Goal: Information Seeking & Learning: Learn about a topic

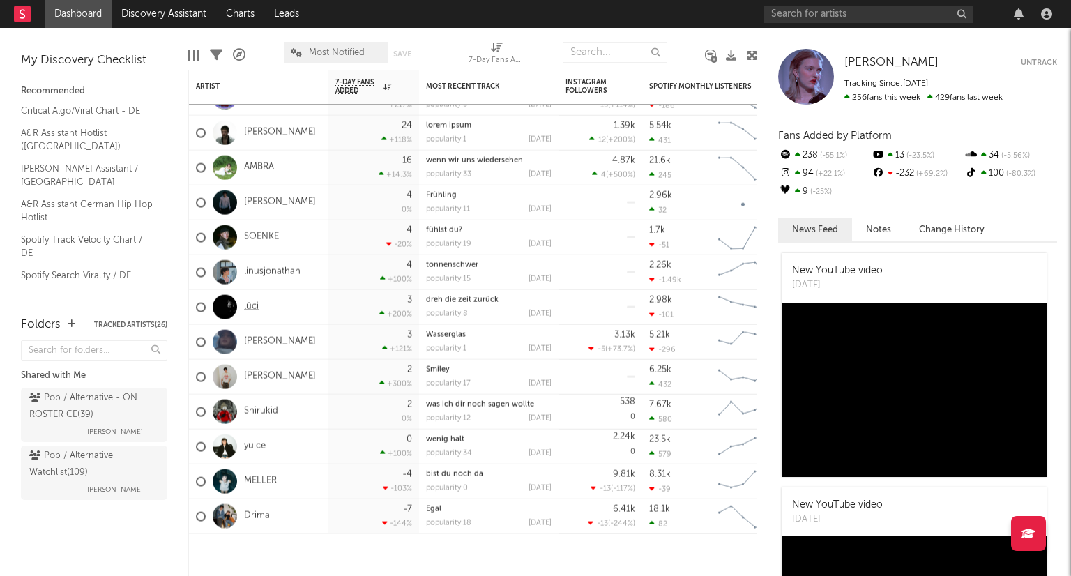
click at [246, 307] on link "lūci" at bounding box center [251, 307] width 15 height 12
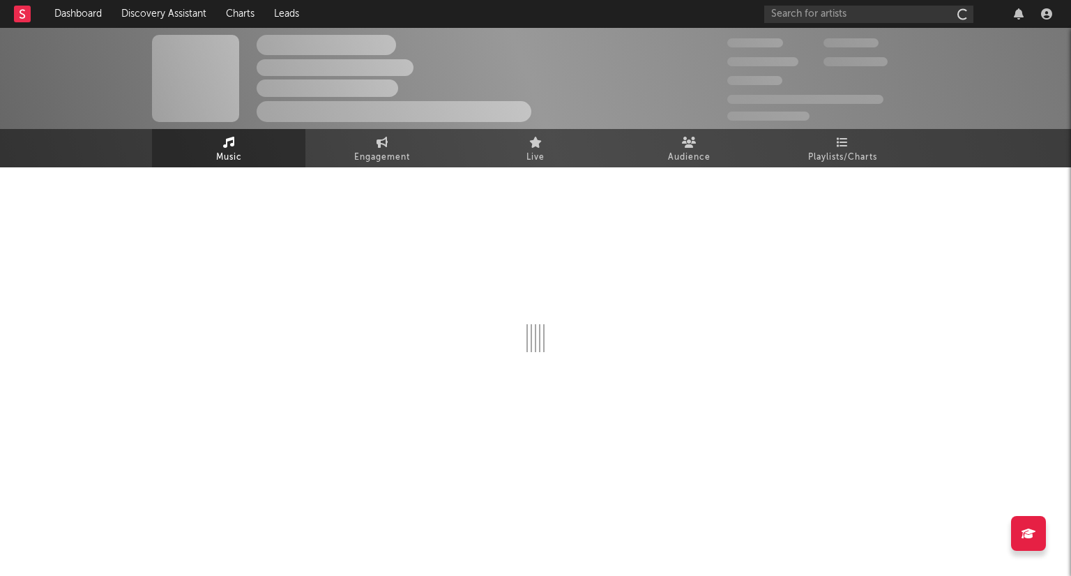
select select "1w"
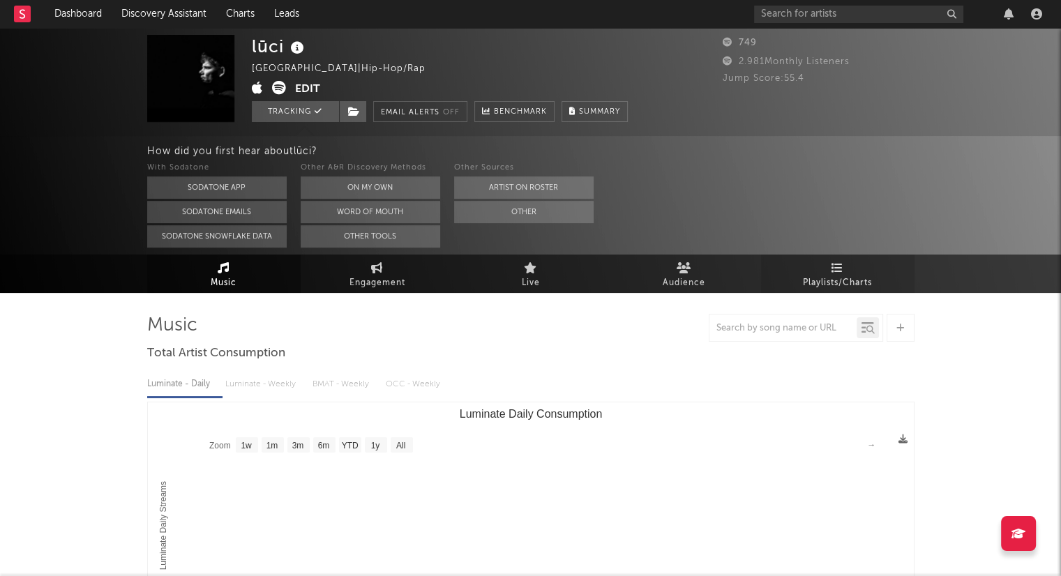
click at [816, 290] on span "Playlists/Charts" at bounding box center [837, 283] width 69 height 17
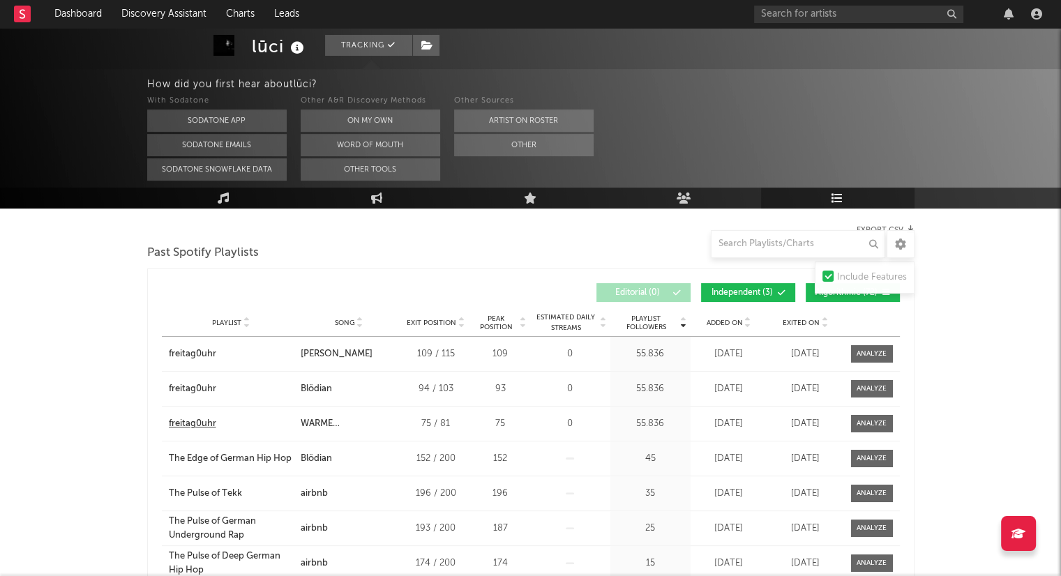
scroll to position [139, 0]
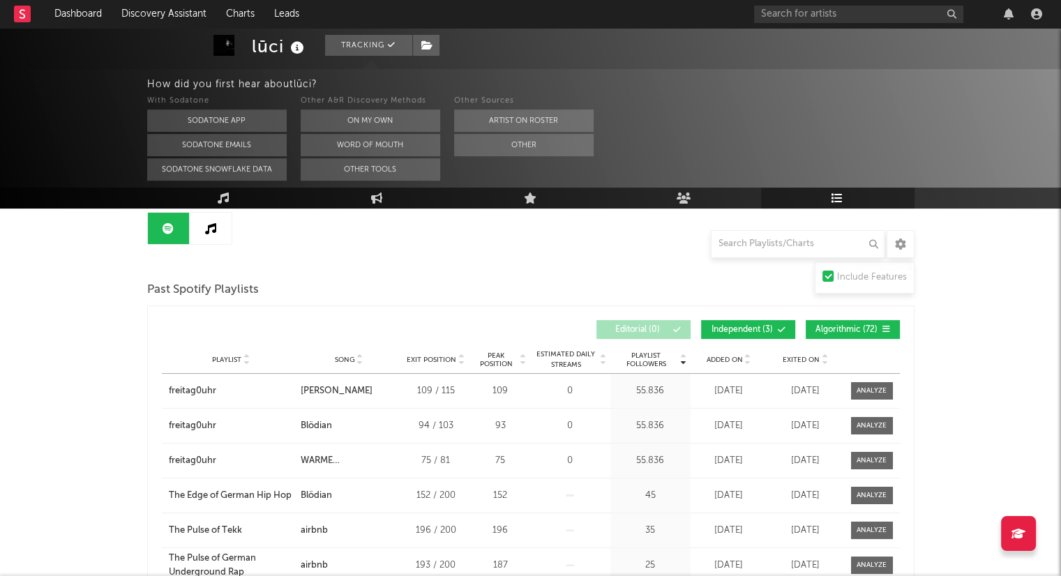
click at [748, 352] on div "Playlist City Song Exit Position Peak Position Estimated Daily Streams Playlist…" at bounding box center [531, 360] width 738 height 28
click at [748, 354] on icon at bounding box center [747, 357] width 7 height 6
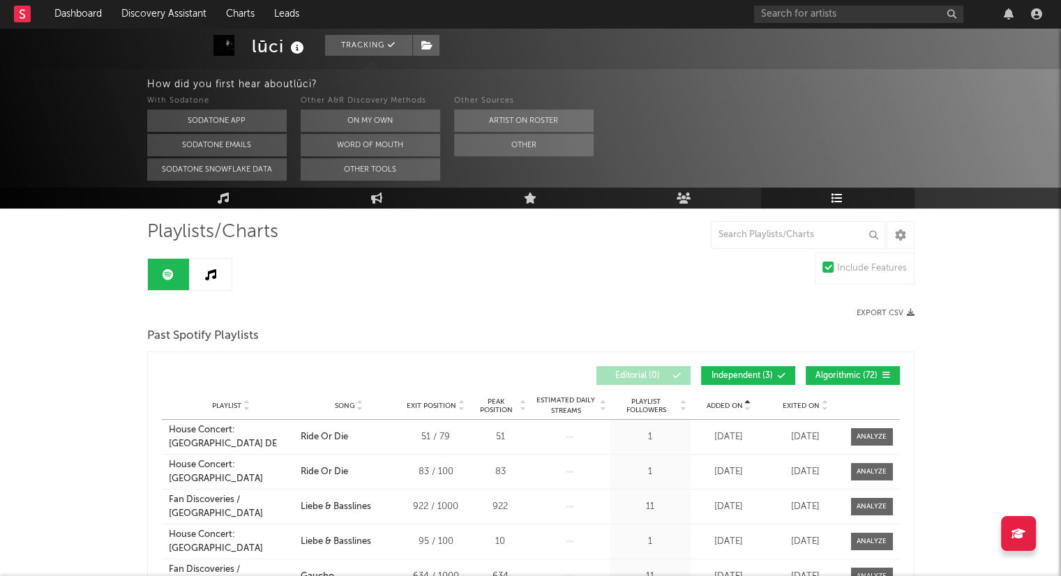
scroll to position [70, 0]
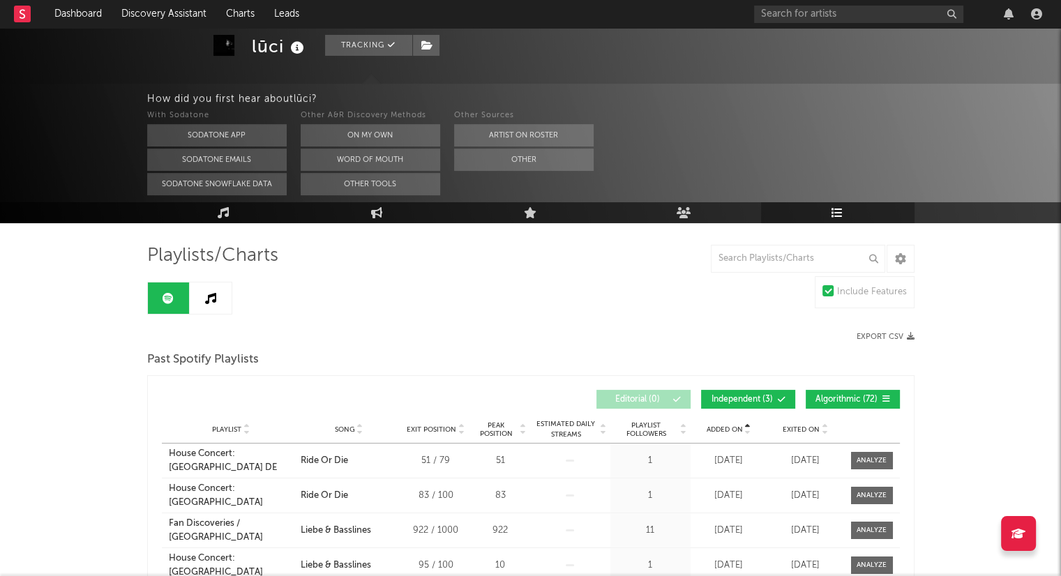
click at [748, 433] on icon at bounding box center [747, 433] width 7 height 6
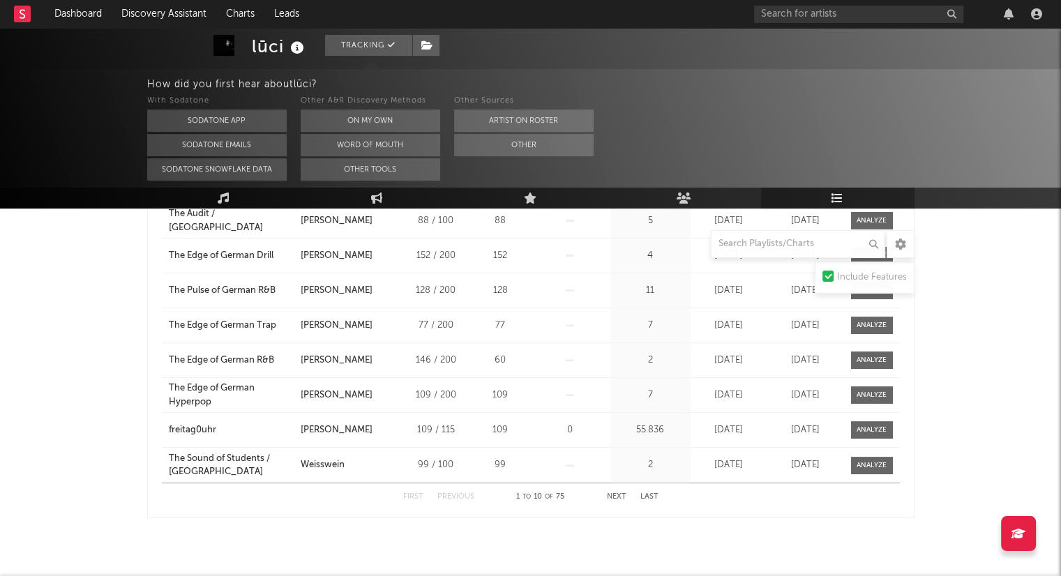
scroll to position [405, 0]
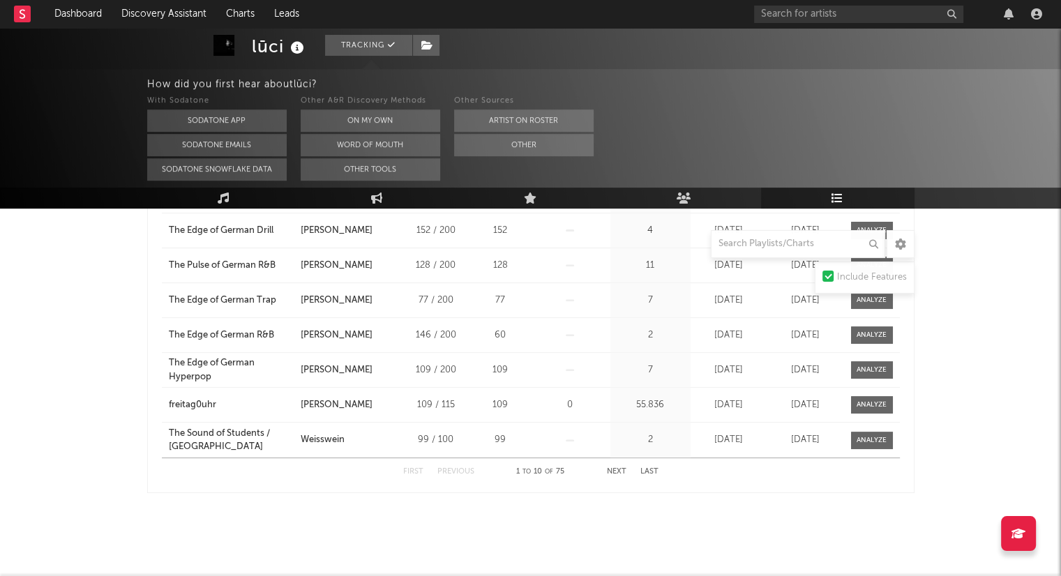
click at [617, 468] on button "Next" at bounding box center [617, 472] width 20 height 8
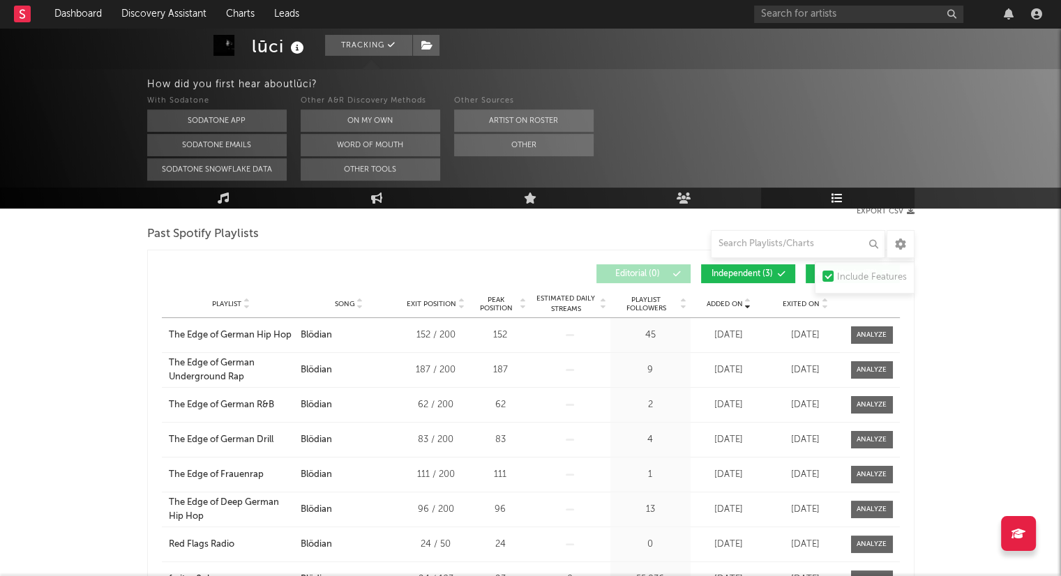
scroll to position [0, 0]
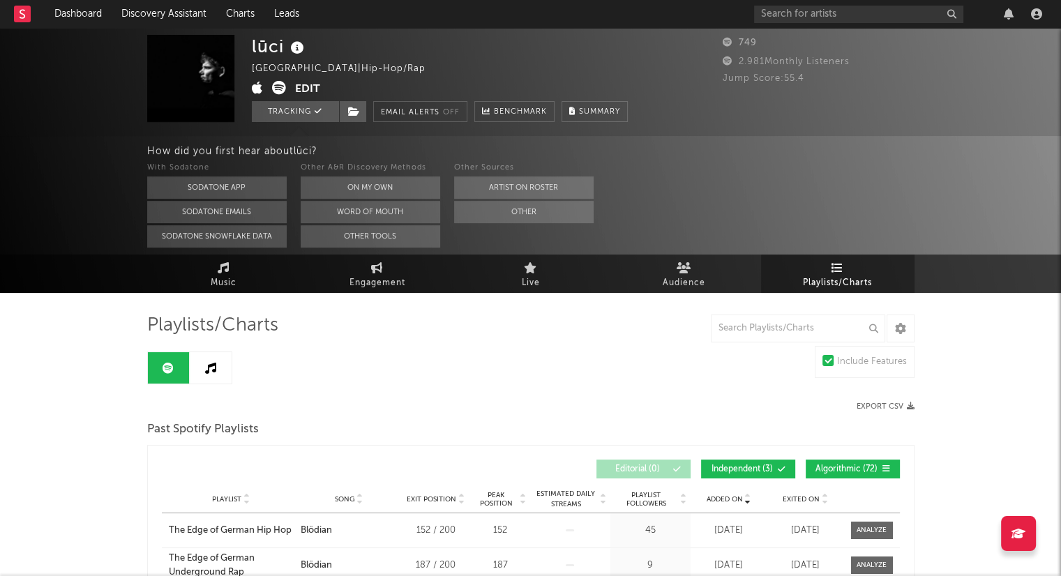
click at [218, 363] on link at bounding box center [211, 367] width 42 height 31
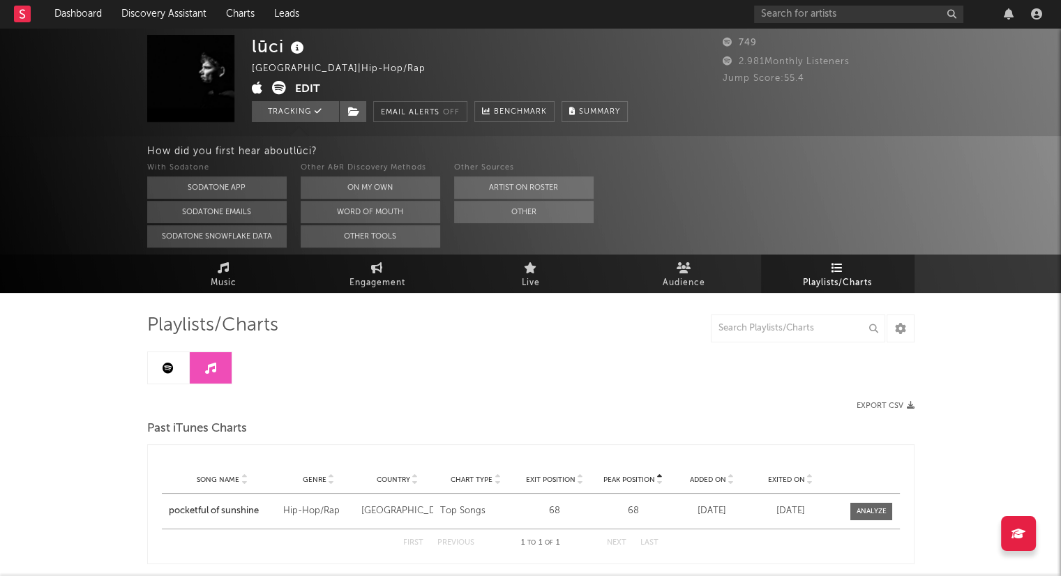
click at [173, 370] on icon at bounding box center [168, 368] width 11 height 11
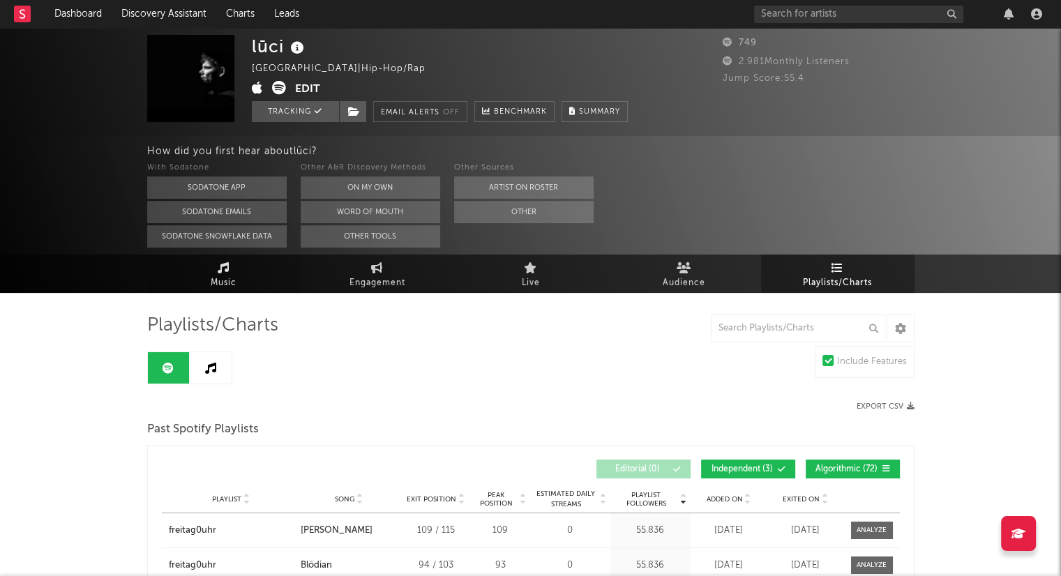
click at [245, 288] on link "Music" at bounding box center [223, 274] width 153 height 38
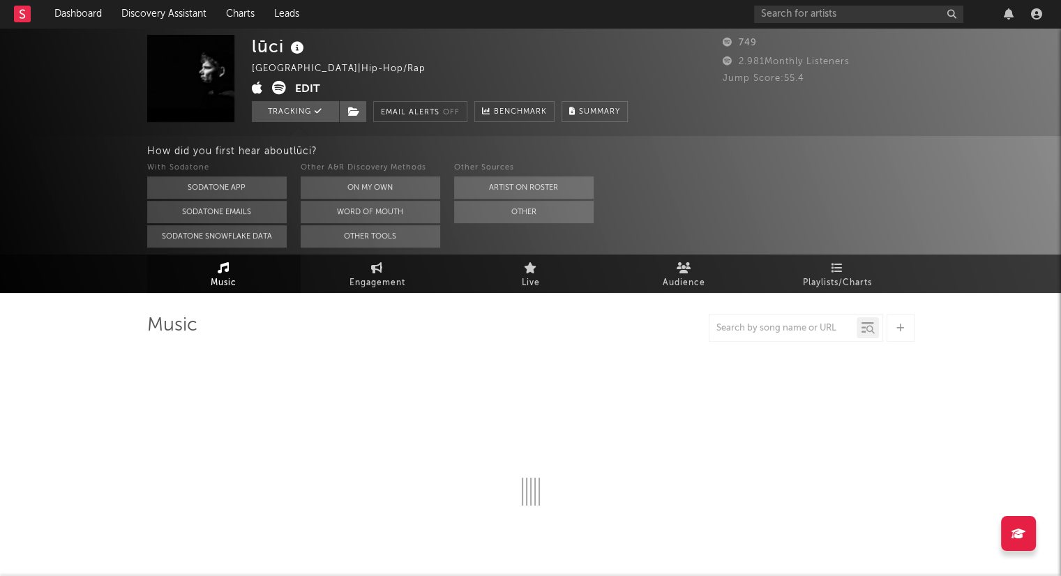
select select "1w"
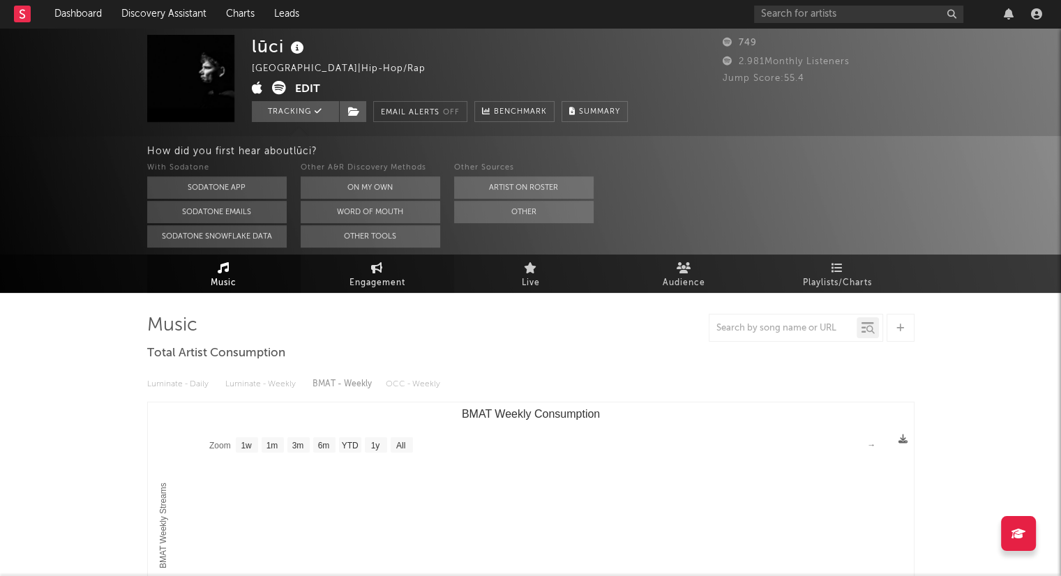
click at [379, 283] on span "Engagement" at bounding box center [377, 283] width 56 height 17
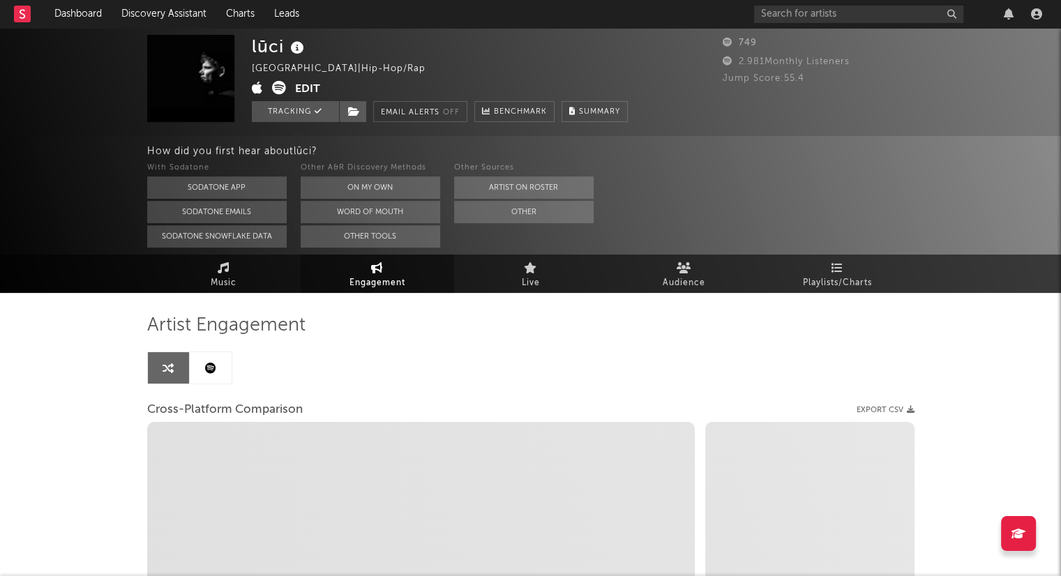
select select "1w"
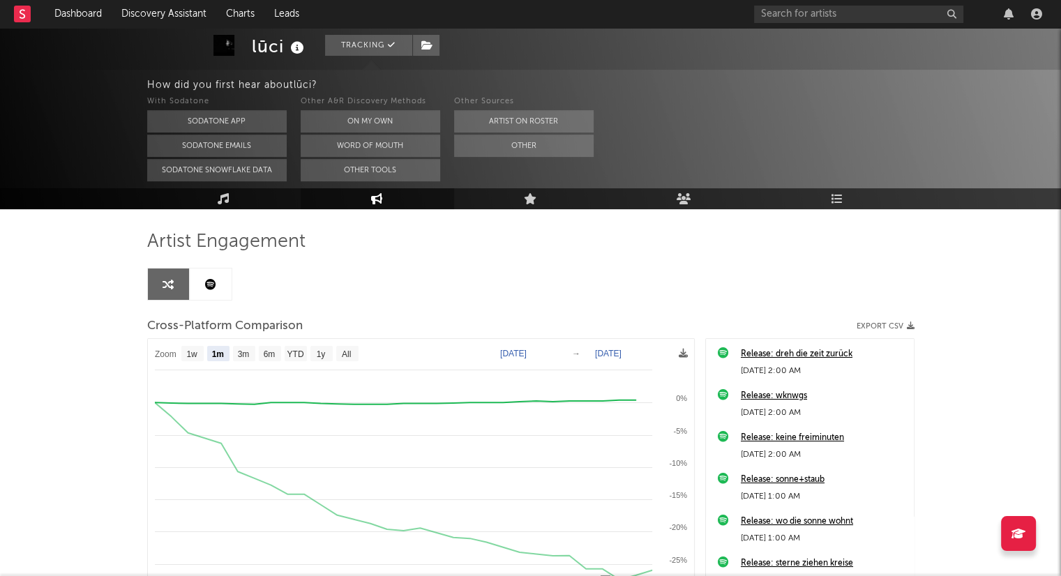
scroll to position [209, 0]
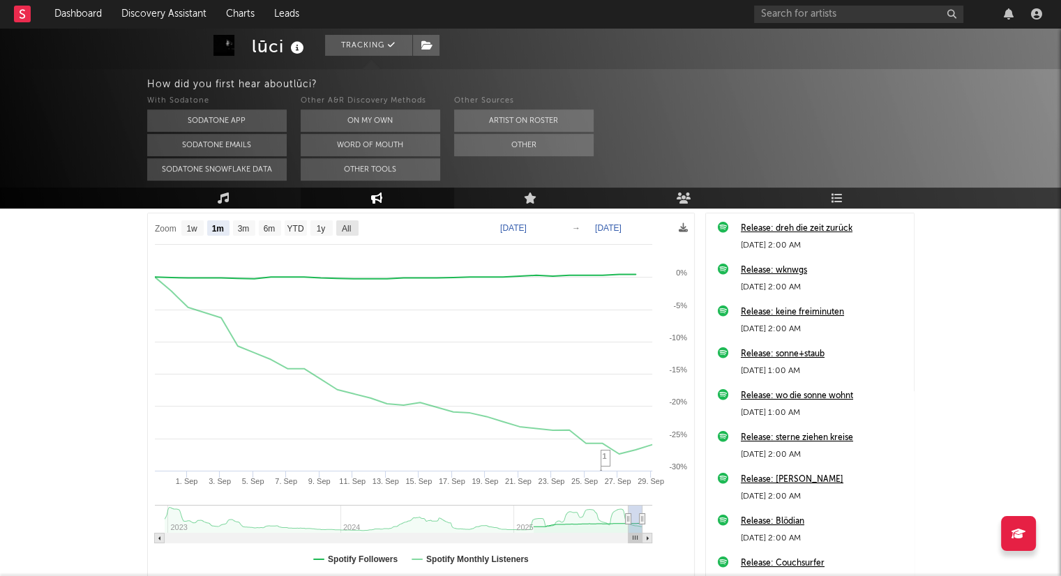
click at [345, 234] on text "All" at bounding box center [345, 229] width 9 height 10
select select "All"
type input "[DATE]"
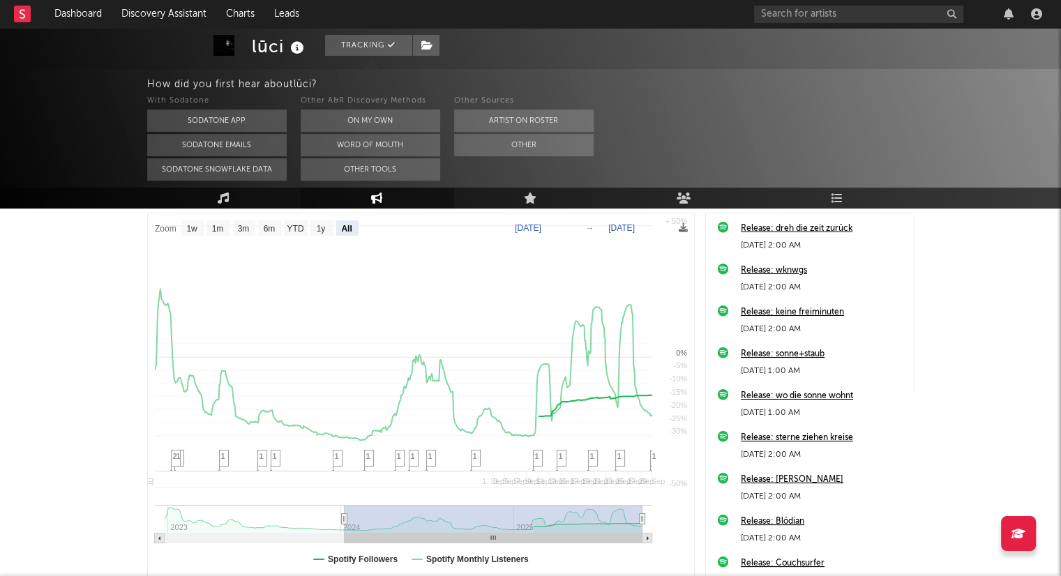
select select "All"
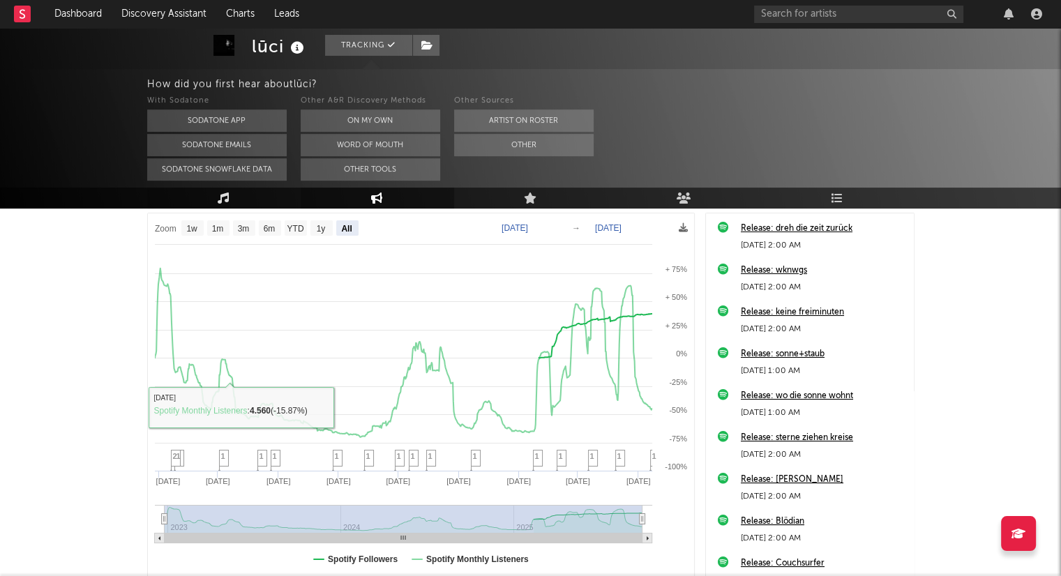
click at [233, 199] on link "Music" at bounding box center [223, 198] width 153 height 21
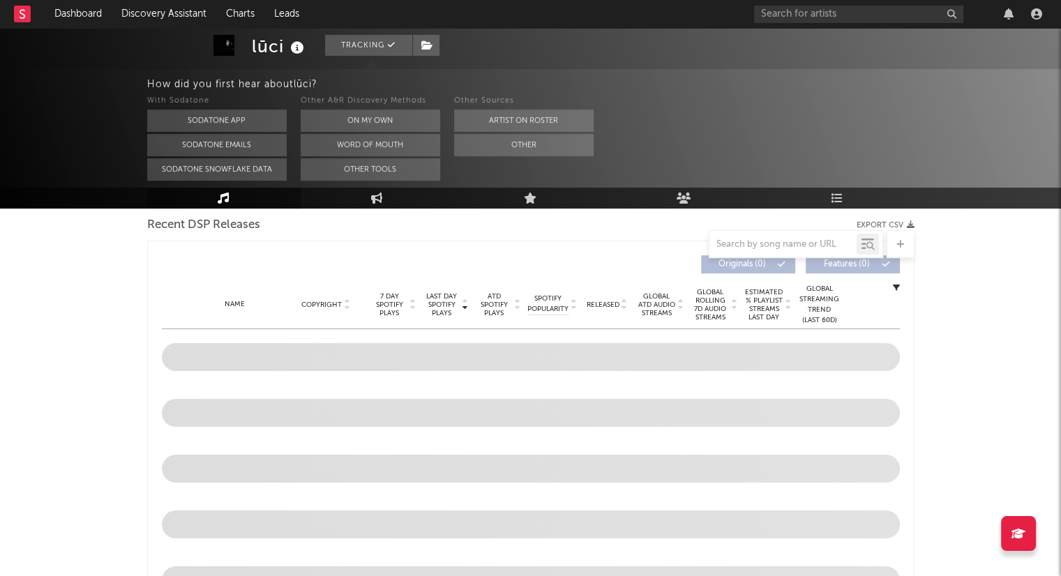
scroll to position [598, 0]
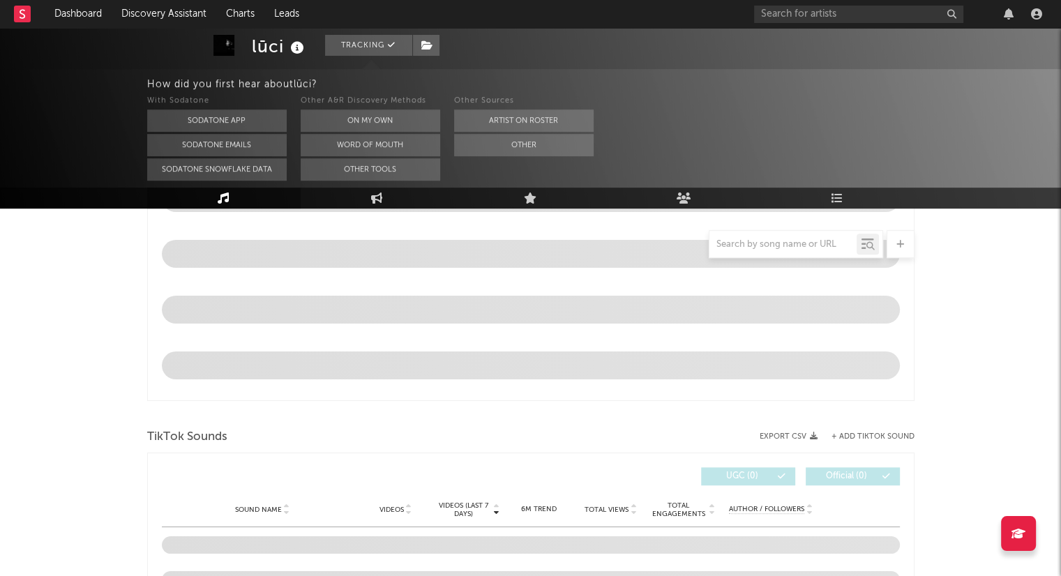
select select "1w"
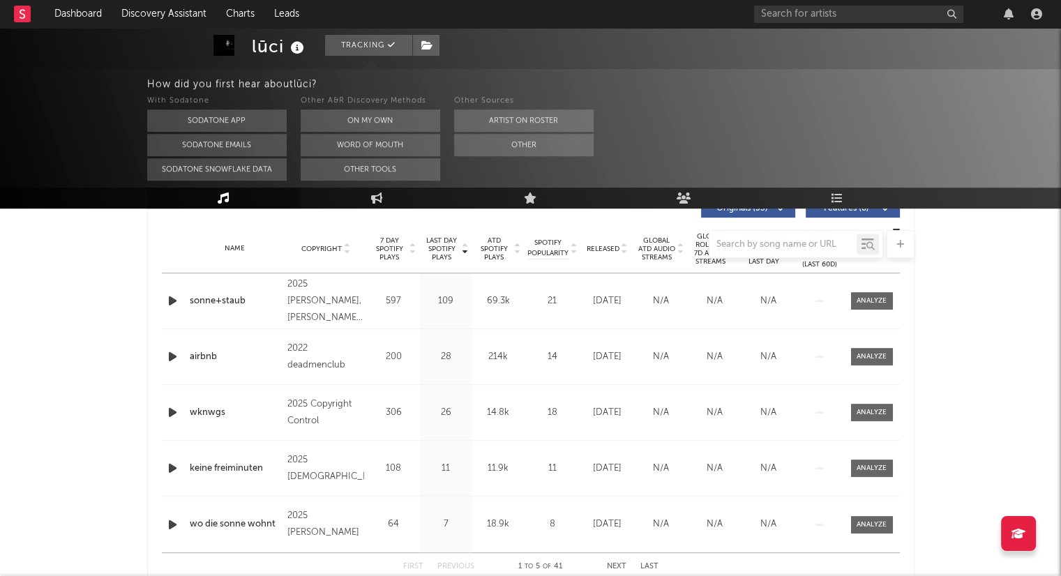
scroll to position [528, 0]
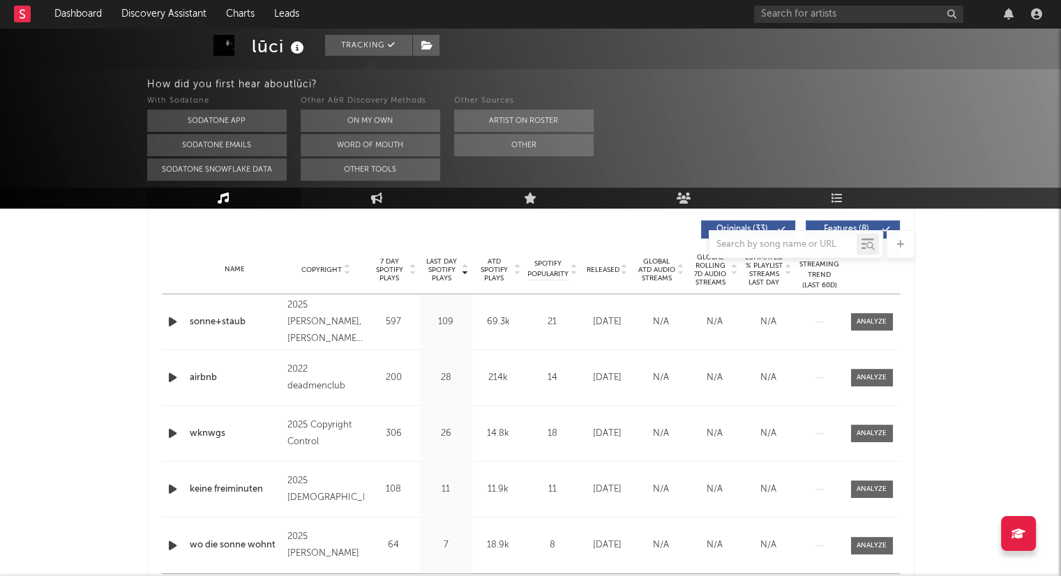
click at [515, 274] on icon at bounding box center [517, 273] width 7 height 6
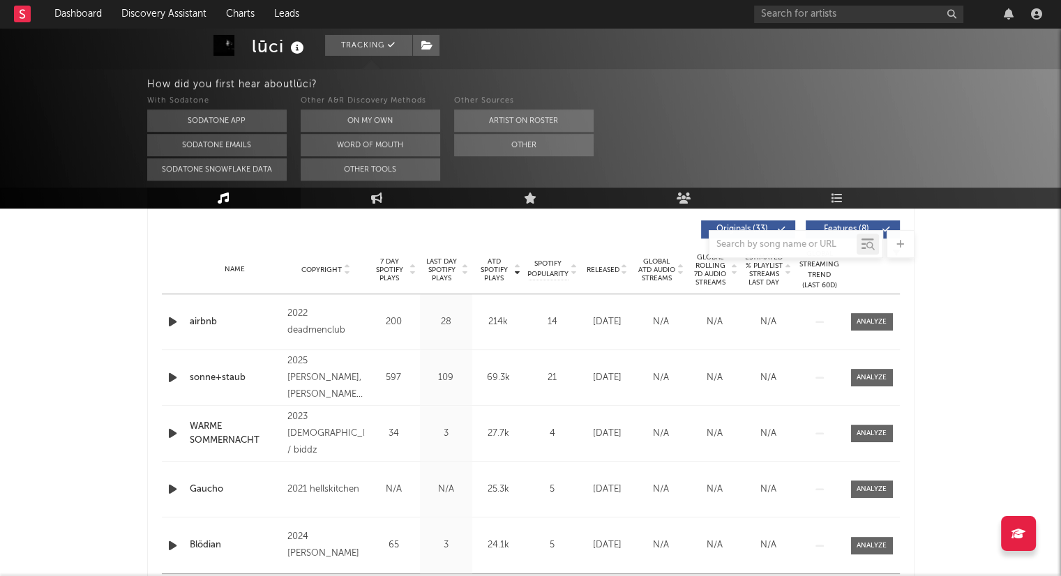
scroll to position [110, 0]
